Goal: Task Accomplishment & Management: Manage account settings

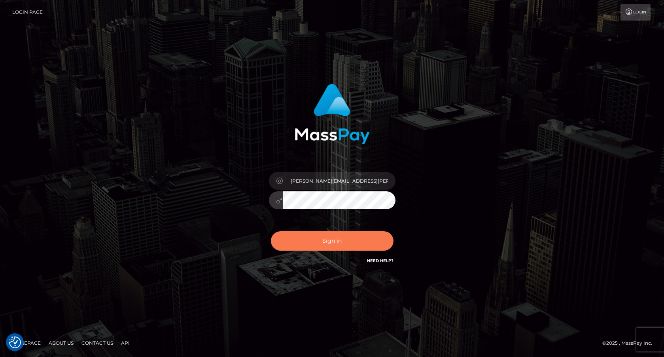
click at [345, 246] on button "Sign in" at bounding box center [332, 240] width 123 height 19
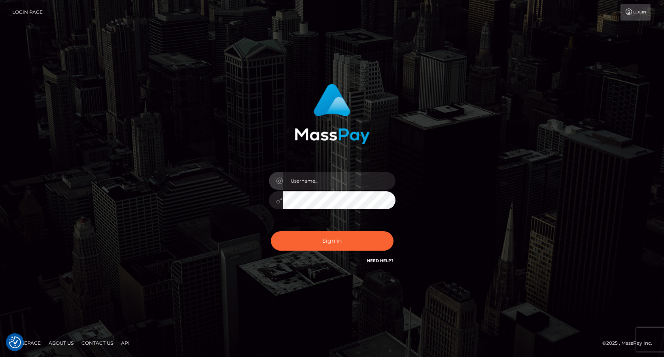
checkbox input "true"
type input "frank.minyon@cforth.com2"
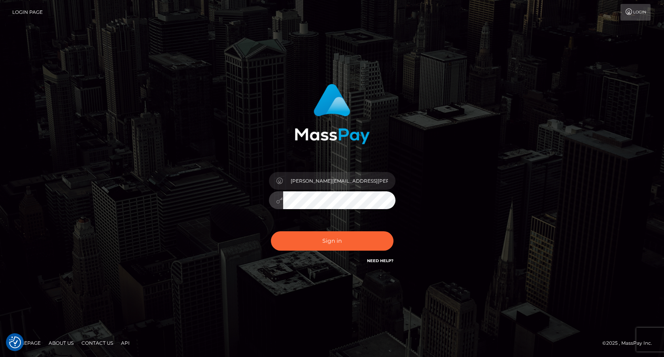
click at [332, 241] on button "Sign in" at bounding box center [332, 240] width 123 height 19
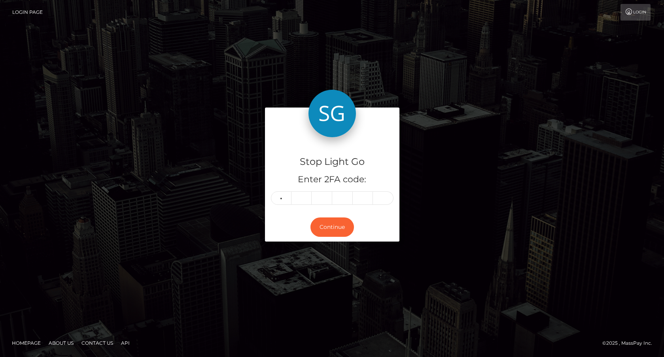
type input "1"
type input "5"
type input "8"
type input "5"
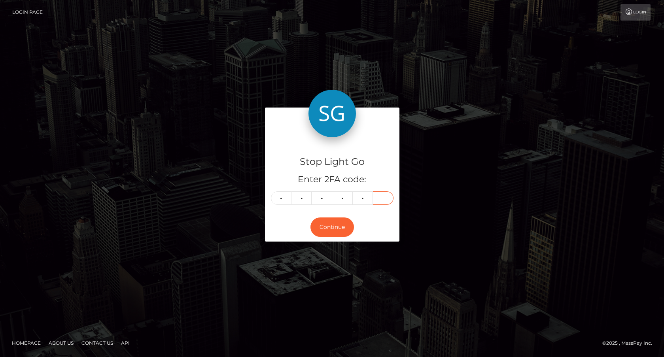
type input "3"
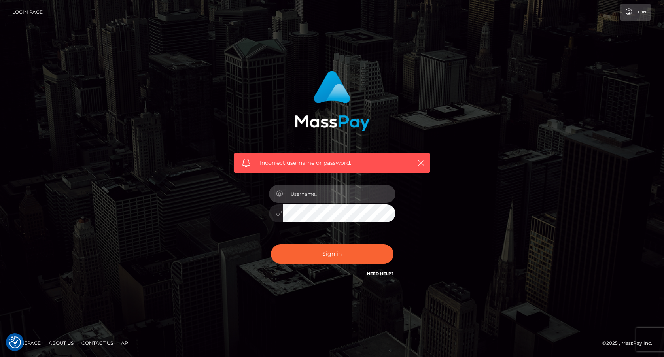
type input "[PERSON_NAME][EMAIL_ADDRESS][PERSON_NAME]"
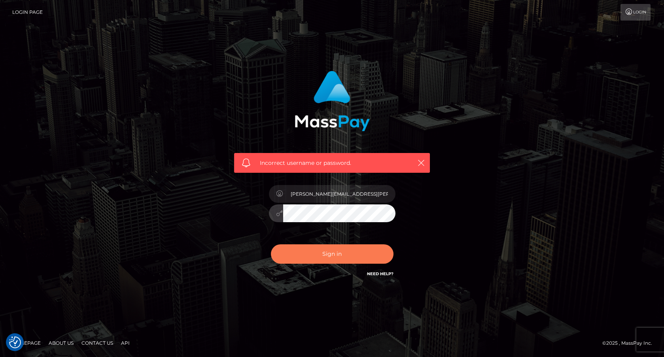
click at [351, 254] on button "Sign in" at bounding box center [332, 254] width 123 height 19
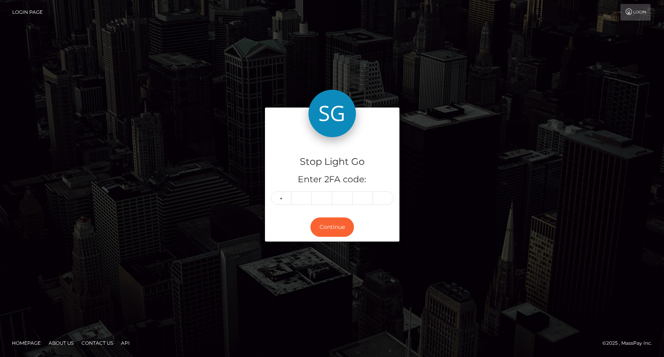
type input "2"
type input "0"
type input "6"
type input "5"
type input "2"
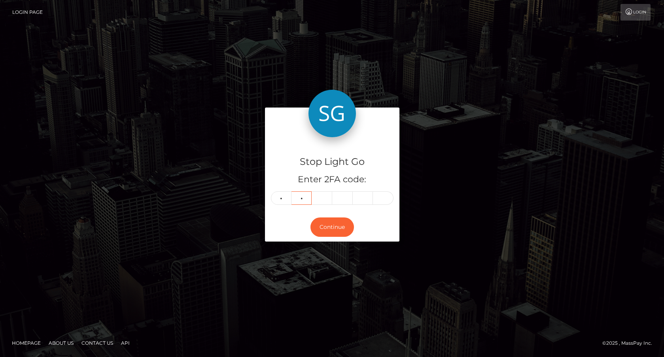
type input "1"
type input "0"
type input "6"
type input "5"
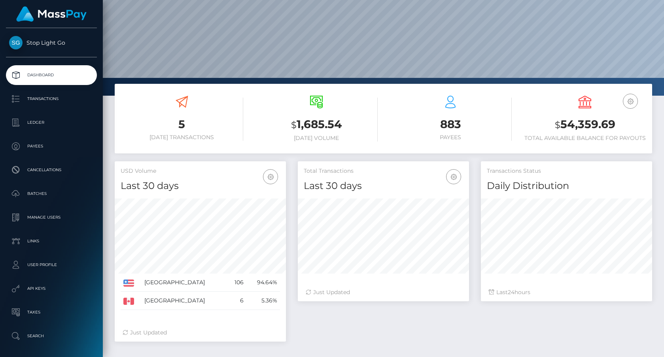
scroll to position [55, 0]
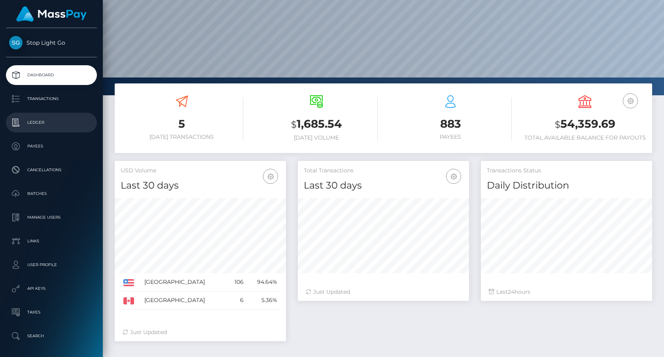
click at [38, 124] on p "Ledger" at bounding box center [51, 123] width 85 height 12
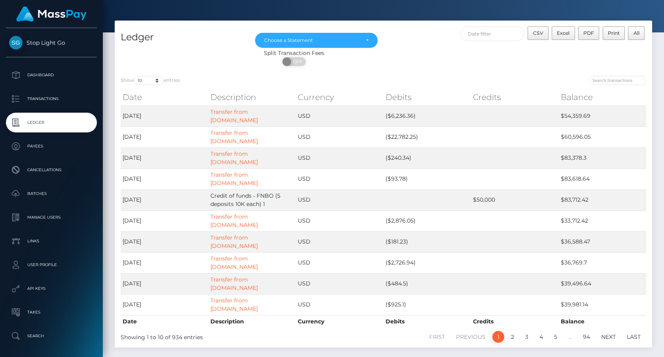
scroll to position [20, 0]
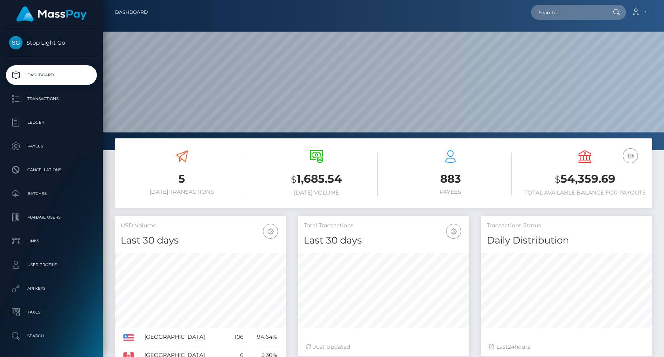
scroll to position [140, 171]
click at [648, 11] on link "Account" at bounding box center [639, 12] width 23 height 17
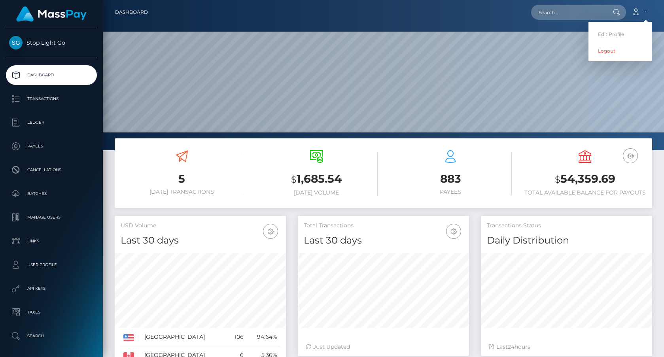
click at [56, 40] on span "Stop Light Go" at bounding box center [51, 42] width 91 height 7
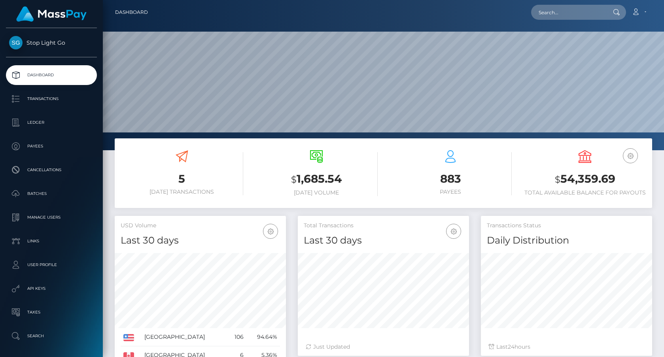
click at [56, 42] on span "Stop Light Go" at bounding box center [51, 42] width 91 height 7
click at [55, 44] on span "Stop Light Go" at bounding box center [51, 42] width 91 height 7
click at [645, 15] on link "Account" at bounding box center [639, 12] width 23 height 17
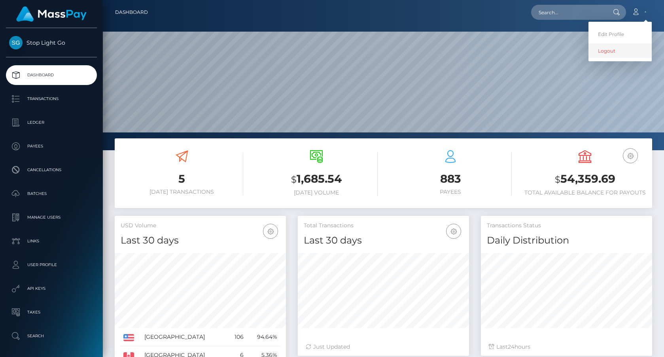
click at [611, 51] on link "Logout" at bounding box center [620, 51] width 63 height 15
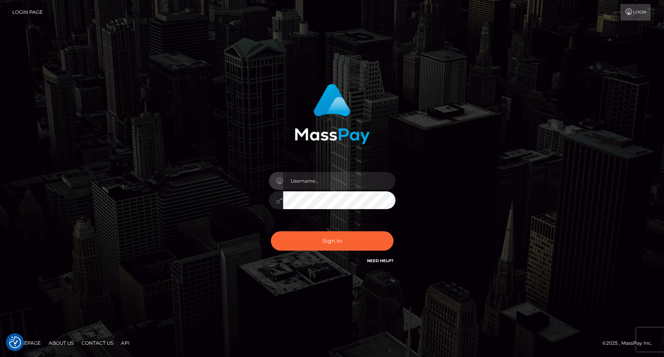
click at [343, 176] on input "text" at bounding box center [339, 181] width 112 height 18
type input "frank.minyon@cforth.com2"
click at [366, 182] on input "frank.minyon@cforth.com2" at bounding box center [339, 181] width 112 height 18
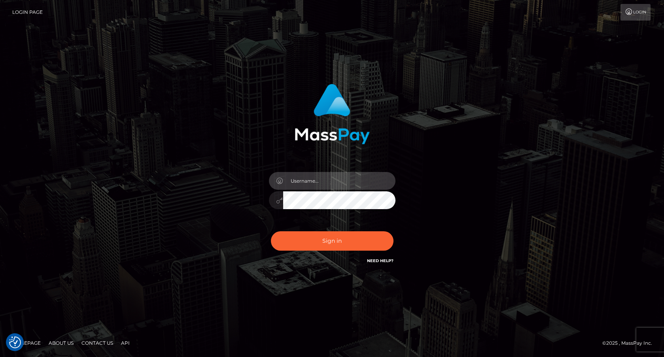
click at [343, 182] on input "text" at bounding box center [339, 181] width 112 height 18
type input "Frank.Minyon@cforth.com"
click at [331, 241] on button "Sign in" at bounding box center [332, 240] width 123 height 19
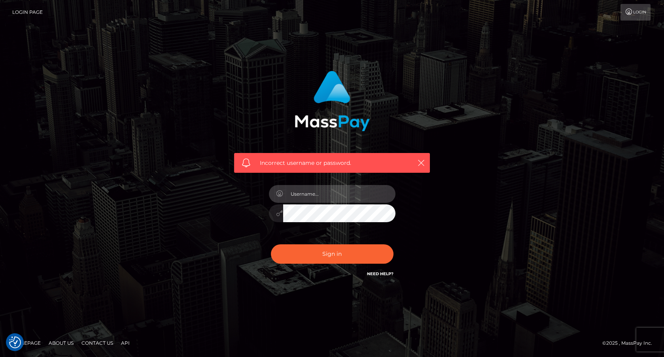
click at [332, 191] on input "text" at bounding box center [339, 194] width 112 height 18
click at [330, 197] on input "text" at bounding box center [339, 194] width 112 height 18
paste input "[PERSON_NAME].onemp"
type input "[PERSON_NAME].onemp"
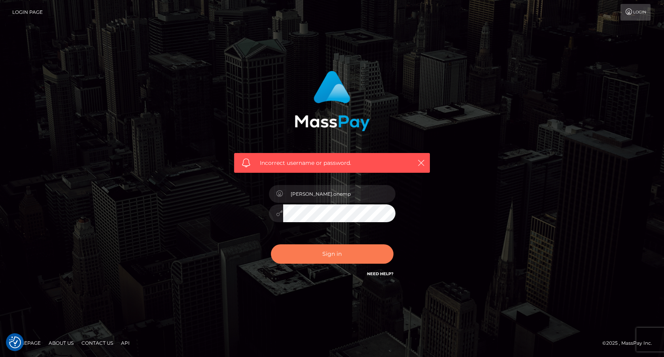
click at [348, 256] on button "Sign in" at bounding box center [332, 254] width 123 height 19
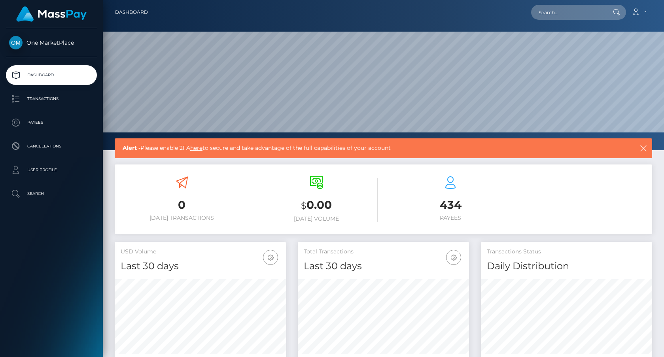
scroll to position [140, 171]
click at [45, 100] on p "Transactions" at bounding box center [51, 99] width 85 height 12
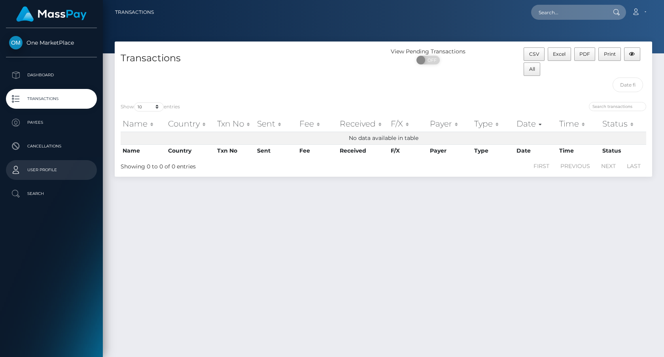
click at [42, 167] on p "User Profile" at bounding box center [51, 170] width 85 height 12
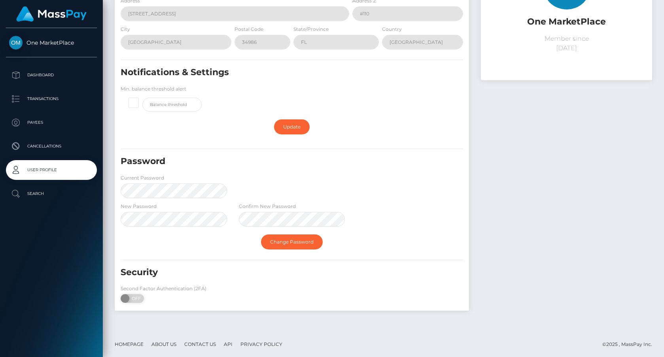
scroll to position [103, 0]
click at [80, 243] on div "One MarketPlace Dashboard Transactions Payees Cancellations User Profile" at bounding box center [51, 192] width 103 height 328
click at [125, 298] on span at bounding box center [126, 299] width 11 height 9
click at [127, 299] on span at bounding box center [126, 299] width 11 height 9
click at [127, 296] on span at bounding box center [126, 299] width 11 height 9
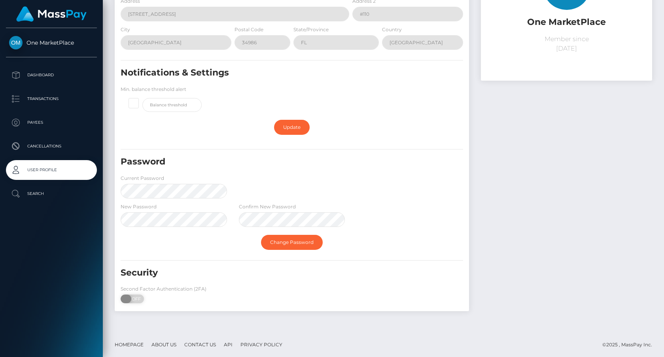
checkbox input "true"
drag, startPoint x: 124, startPoint y: 296, endPoint x: 155, endPoint y: 298, distance: 31.3
click at [155, 297] on div "Second Factor Authentication (2FA) ON OFF" at bounding box center [174, 296] width 118 height 23
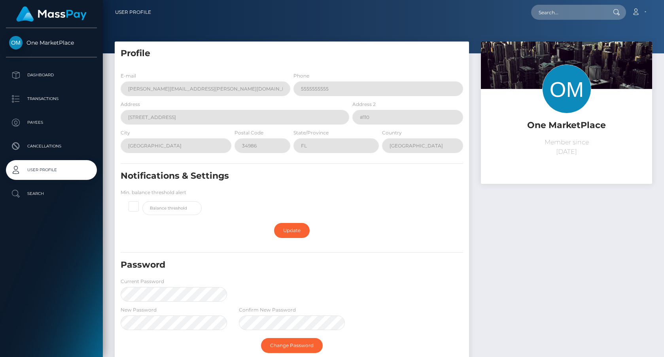
scroll to position [0, 0]
click at [43, 147] on p "Cancellations" at bounding box center [51, 146] width 85 height 12
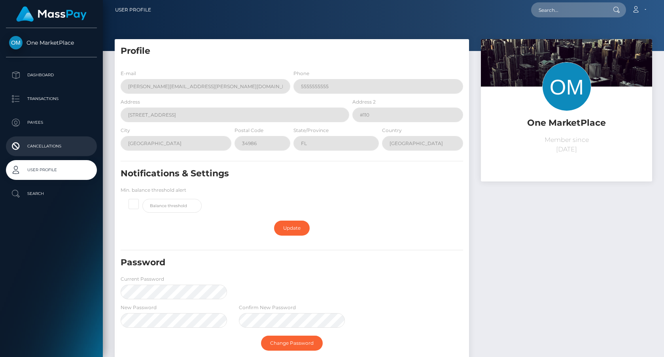
click at [46, 148] on p "Cancellations" at bounding box center [51, 146] width 85 height 12
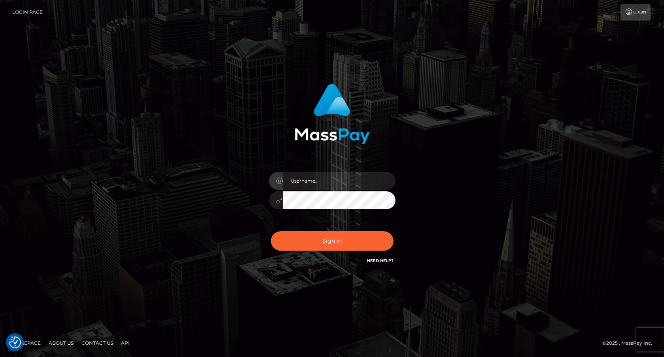
checkbox input "true"
type input "frank.onemp"
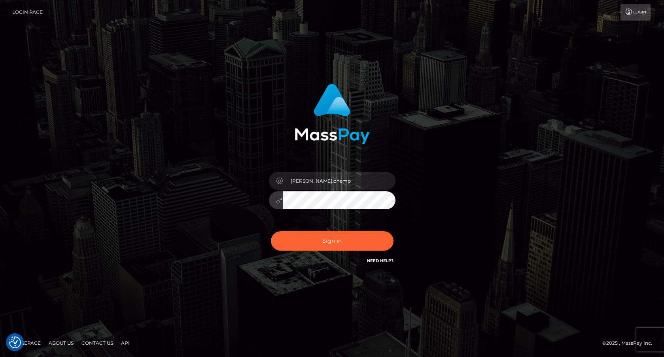
click at [334, 242] on button "Sign in" at bounding box center [332, 240] width 123 height 19
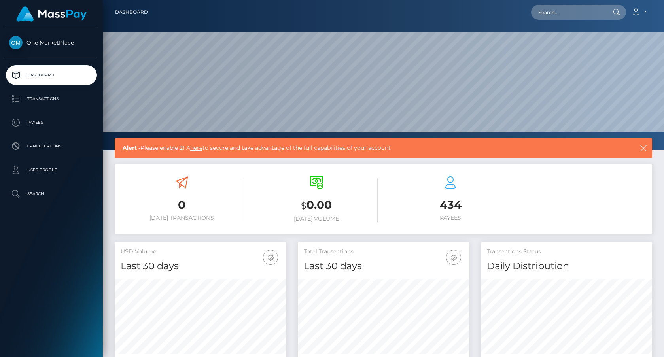
scroll to position [140, 171]
click at [642, 11] on link "Account" at bounding box center [639, 12] width 23 height 17
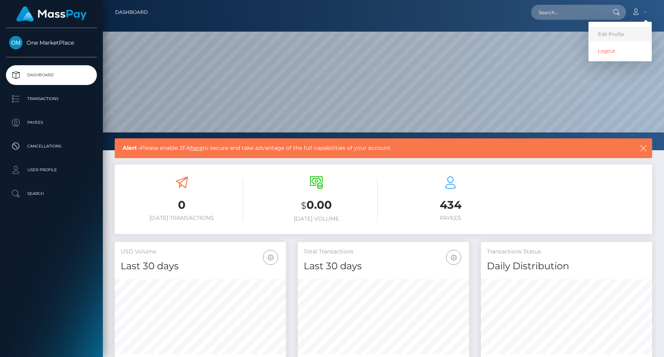
click at [624, 31] on link "Edit Profile" at bounding box center [620, 34] width 63 height 15
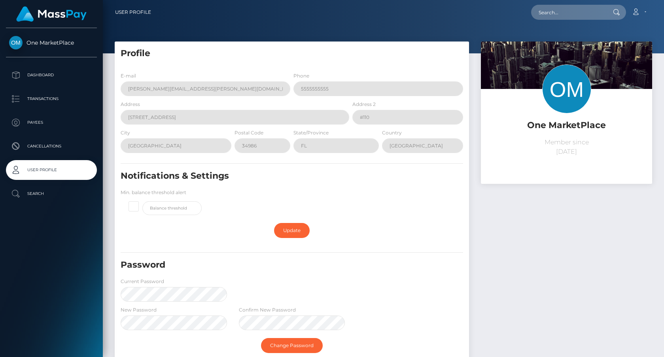
click at [87, 221] on div "One MarketPlace Dashboard Transactions Payees Cancellations User Profile" at bounding box center [51, 192] width 103 height 328
